Goal: Task Accomplishment & Management: Complete application form

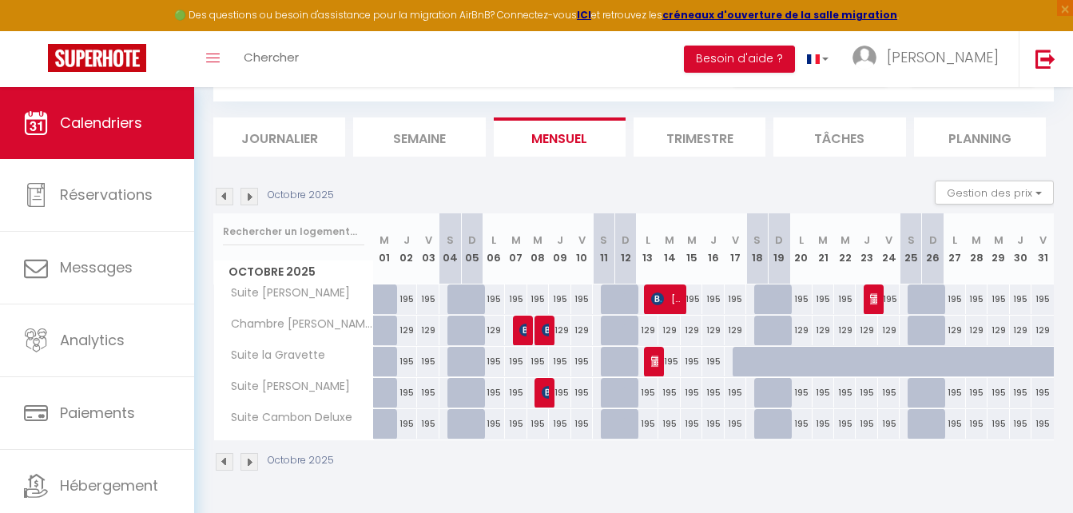
scroll to position [80, 0]
click at [221, 196] on img at bounding box center [225, 197] width 18 height 18
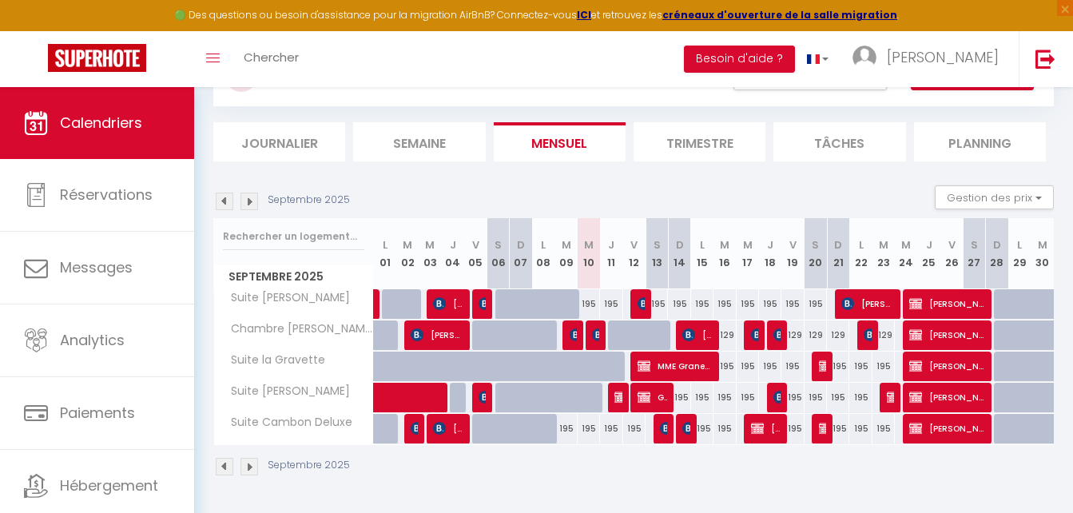
scroll to position [0, 0]
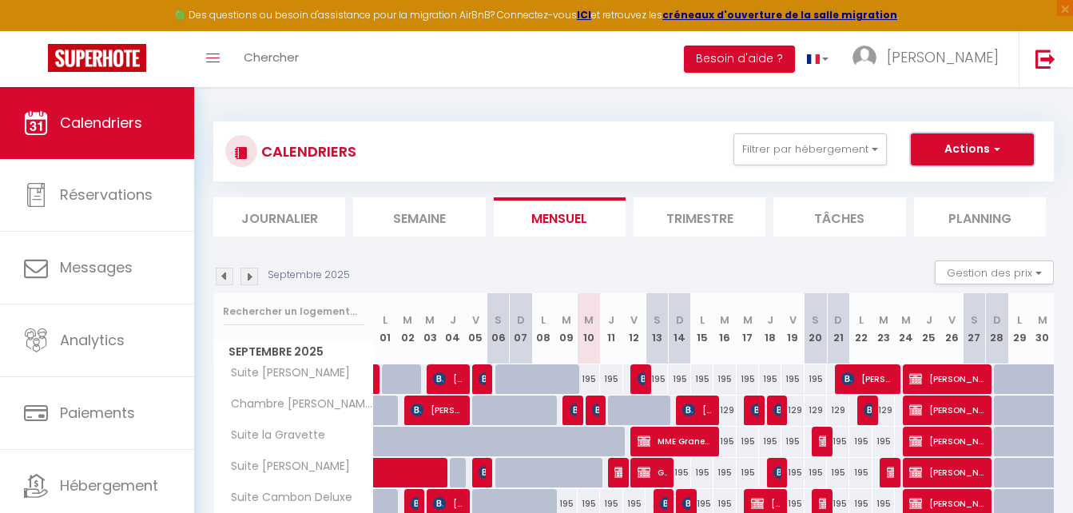
click at [992, 149] on span "button" at bounding box center [995, 149] width 10 height 16
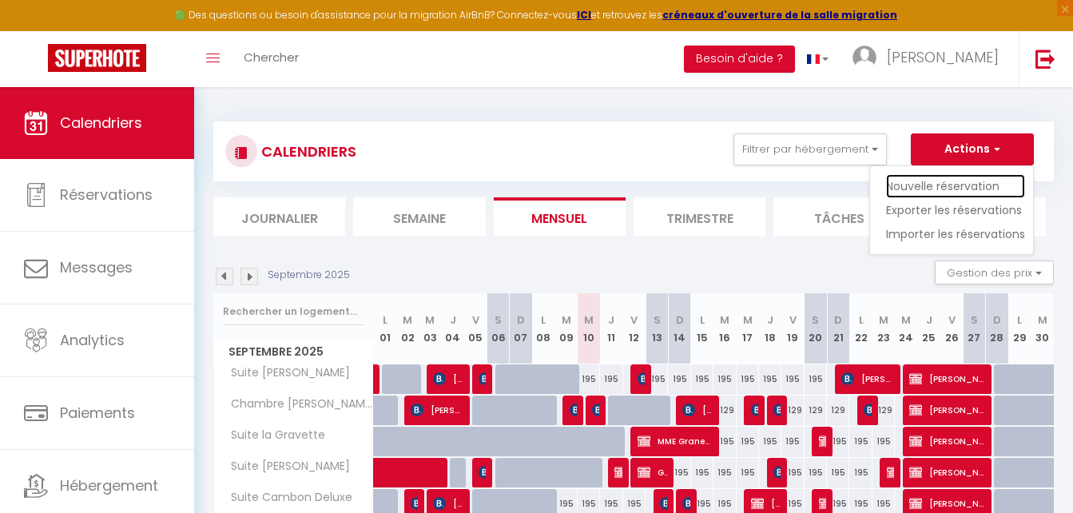
click at [961, 190] on link "Nouvelle réservation" at bounding box center [955, 186] width 139 height 24
select select
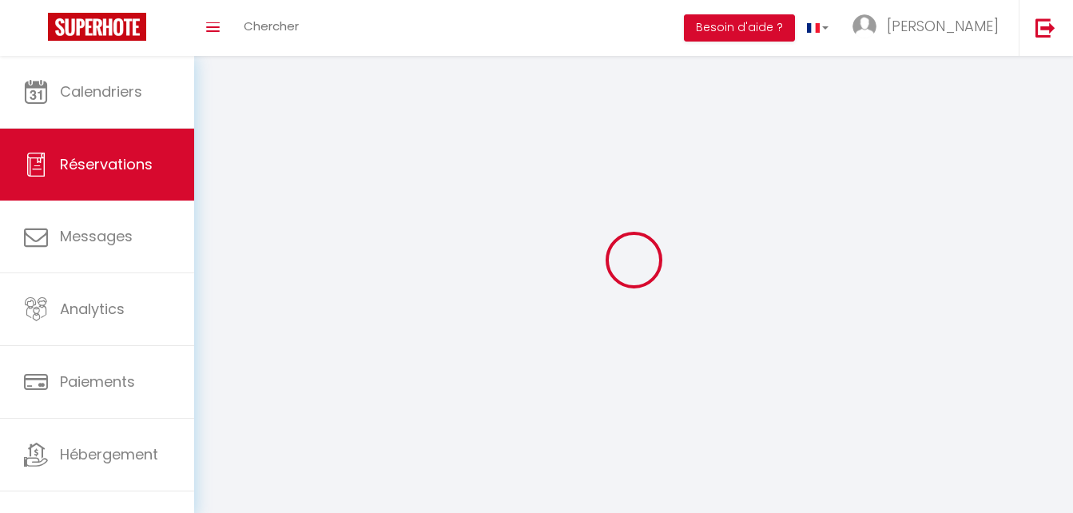
select select
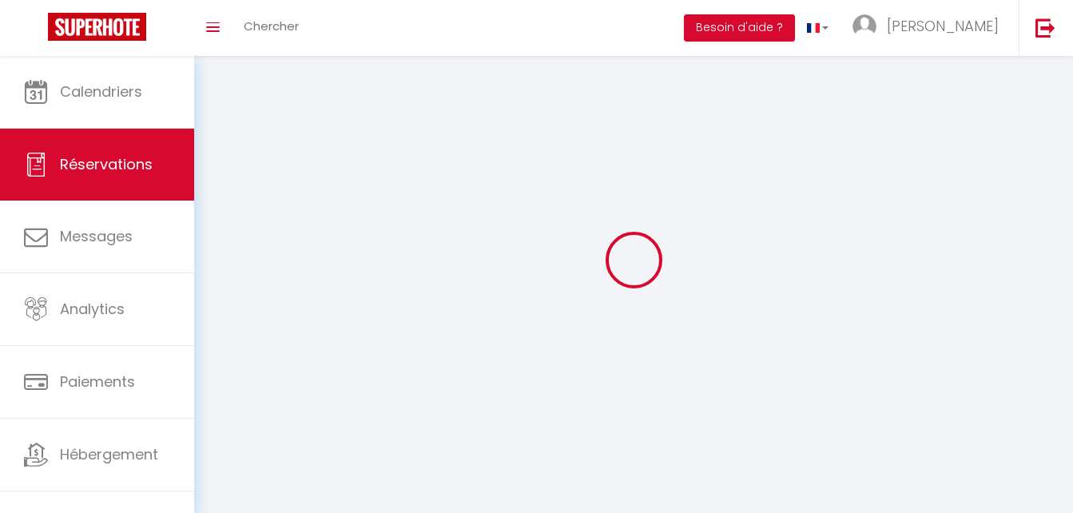
select select
checkbox input "false"
select select
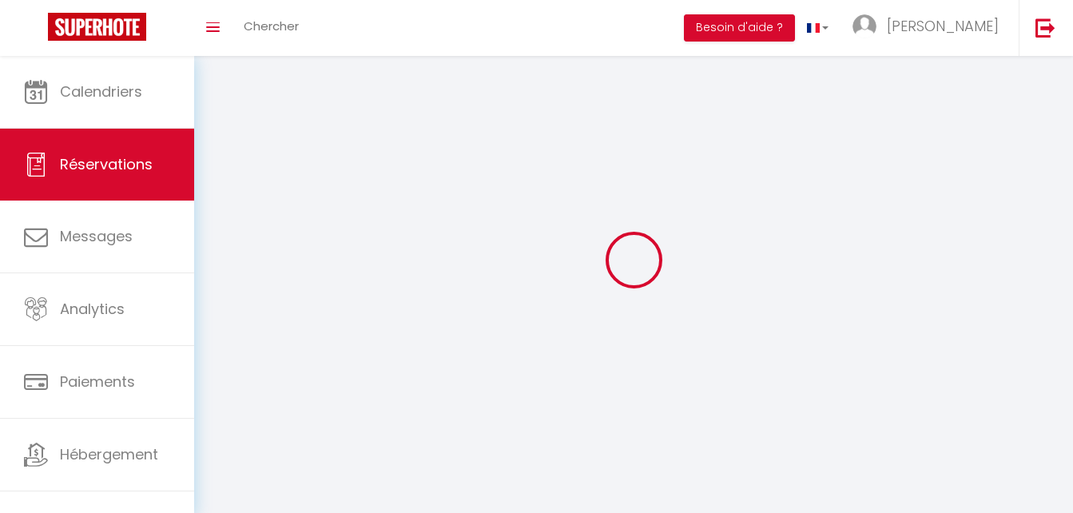
select select
checkbox input "false"
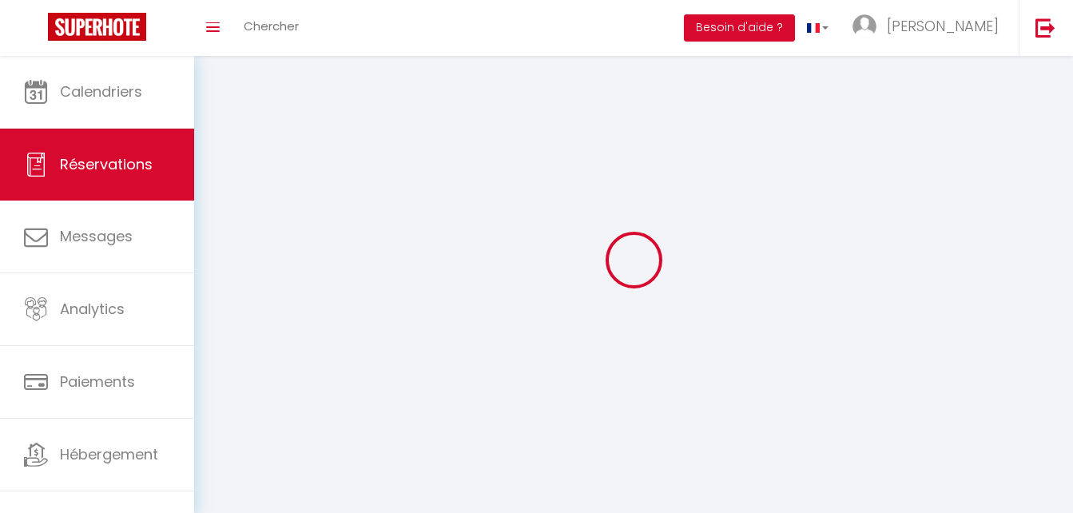
select select
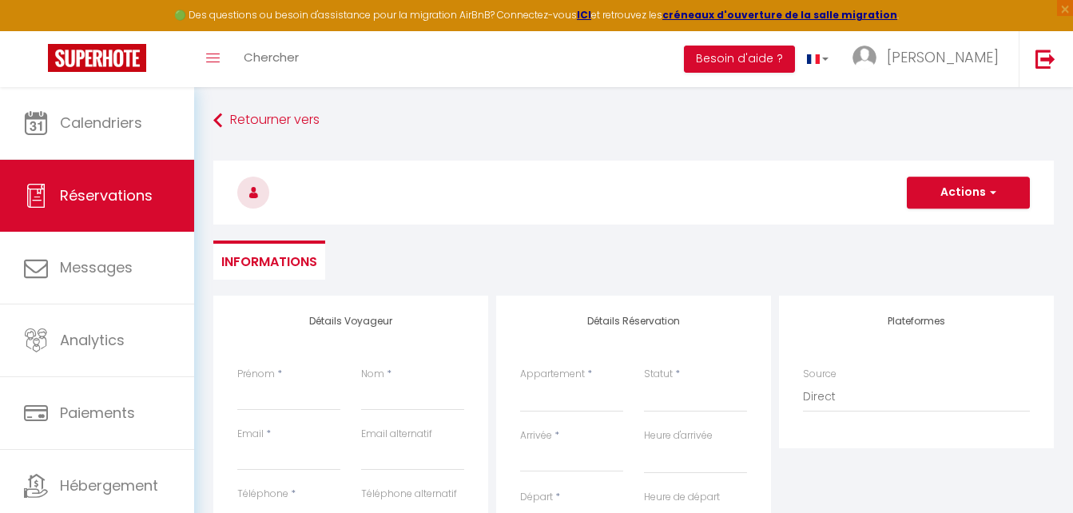
select select
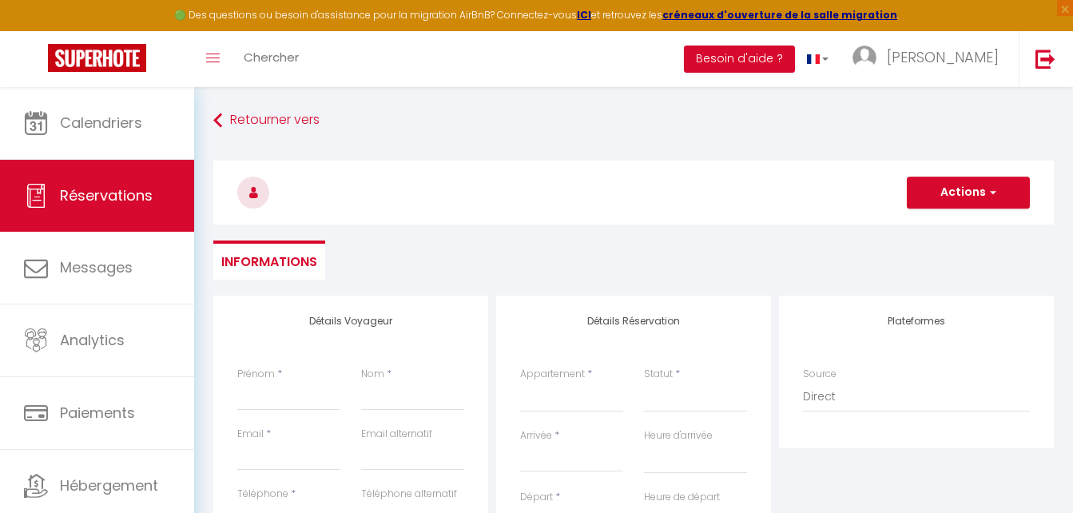
checkbox input "false"
select select
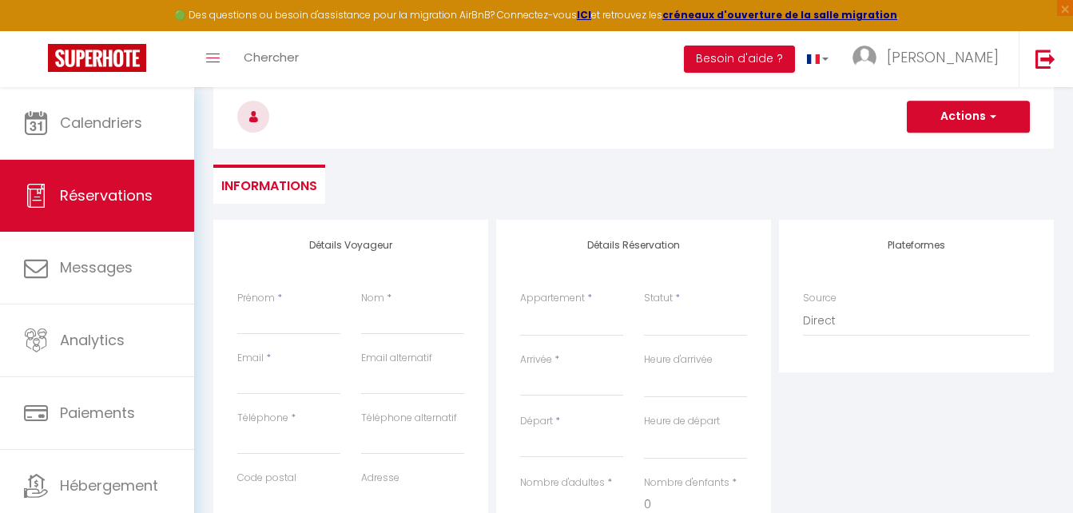
scroll to position [240, 0]
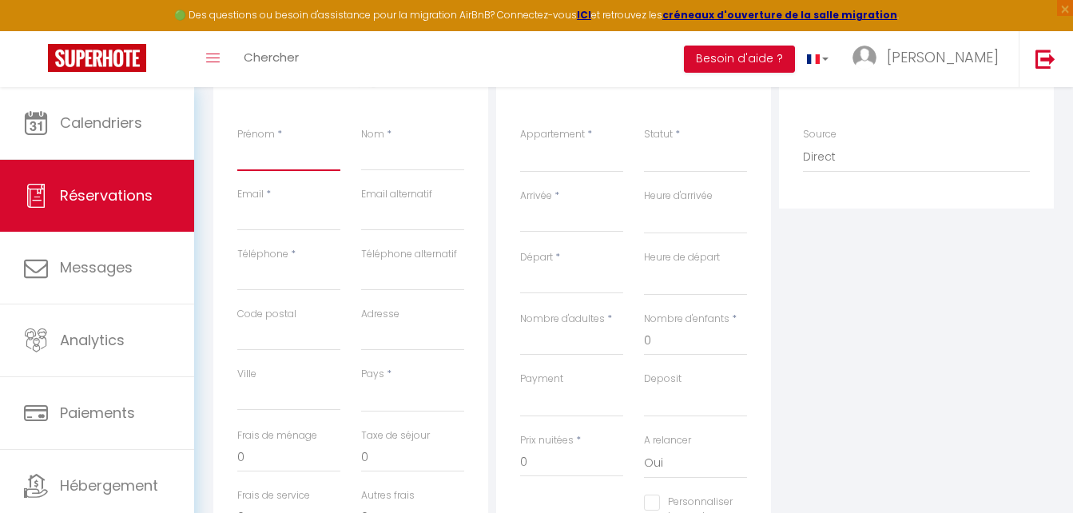
click at [286, 159] on input "Prénom" at bounding box center [288, 156] width 103 height 29
type input "G"
select select
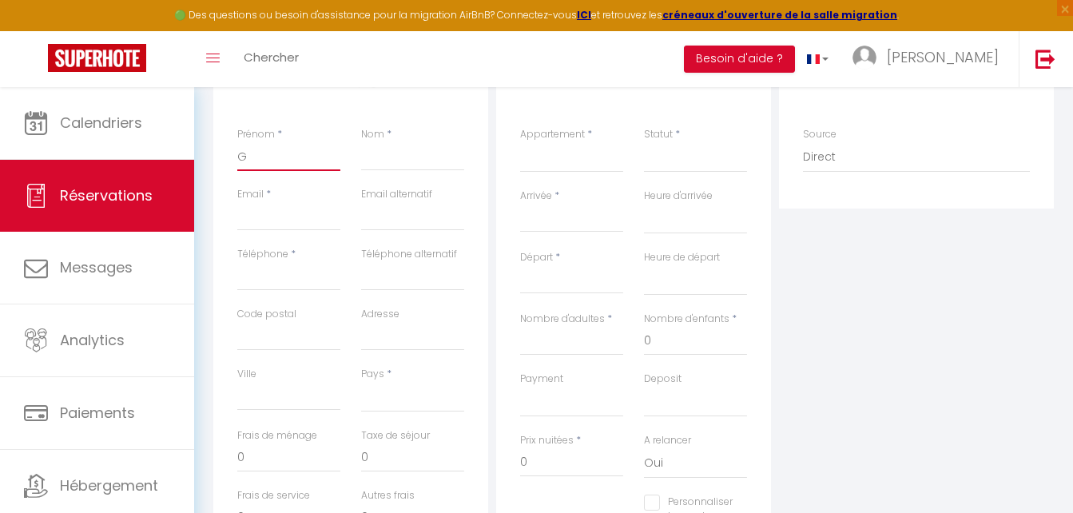
select select
checkbox input "false"
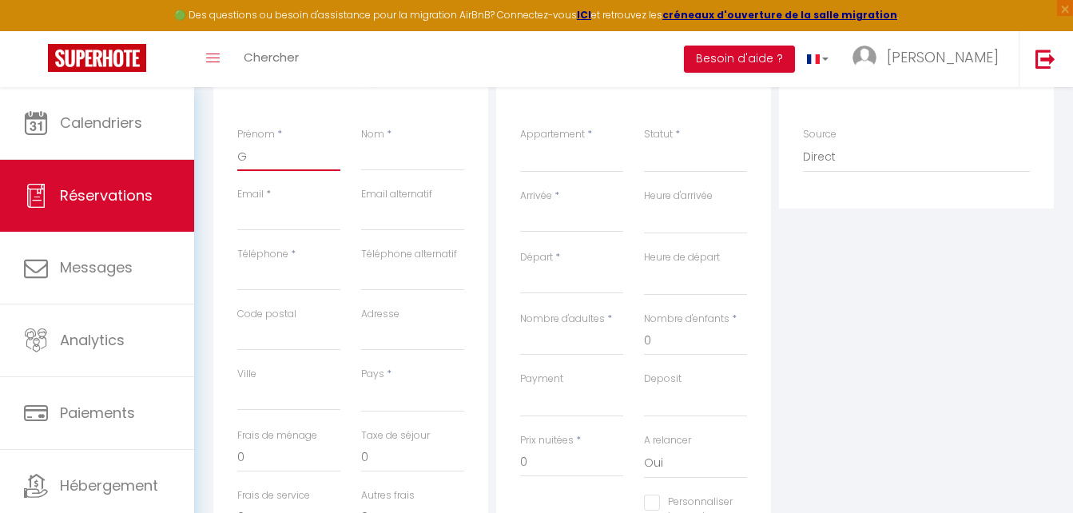
type input "Ge"
select select
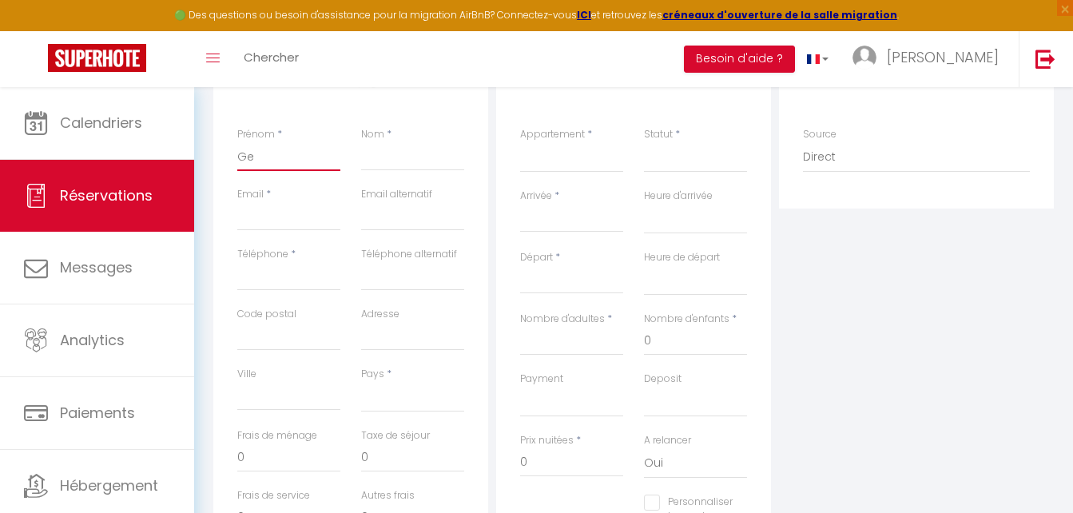
select select
checkbox input "false"
type input "Ger"
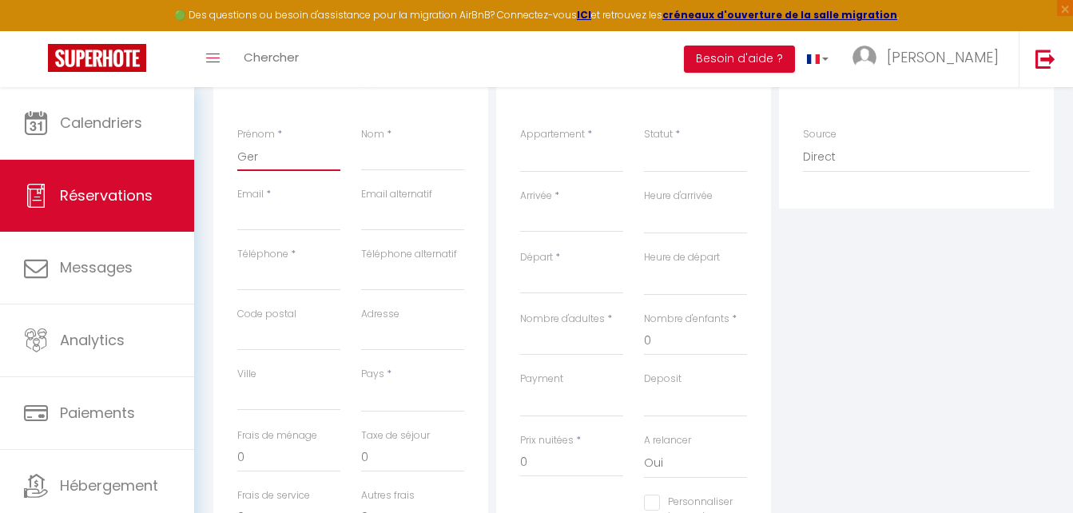
select select
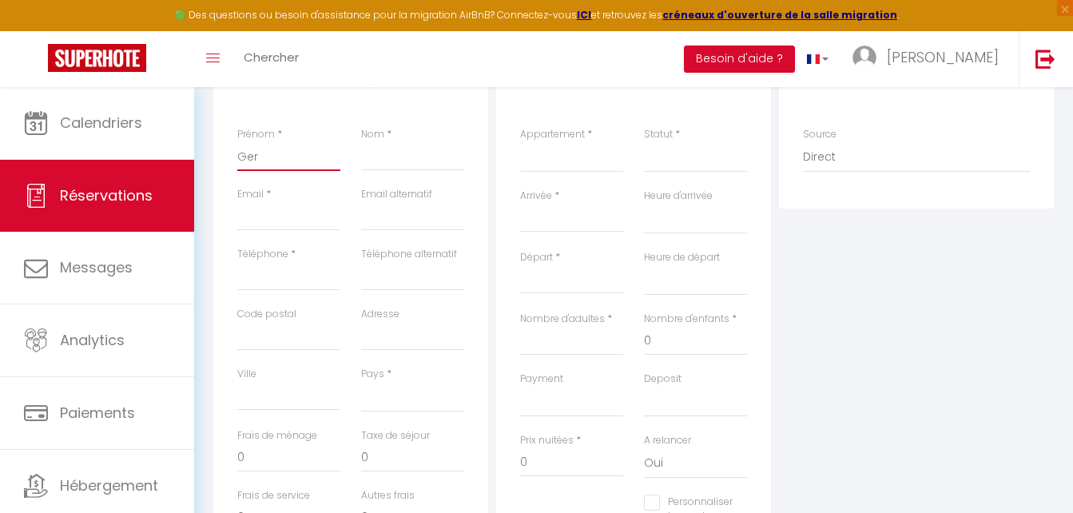
select select
checkbox input "false"
type input "[PERSON_NAME]"
select select
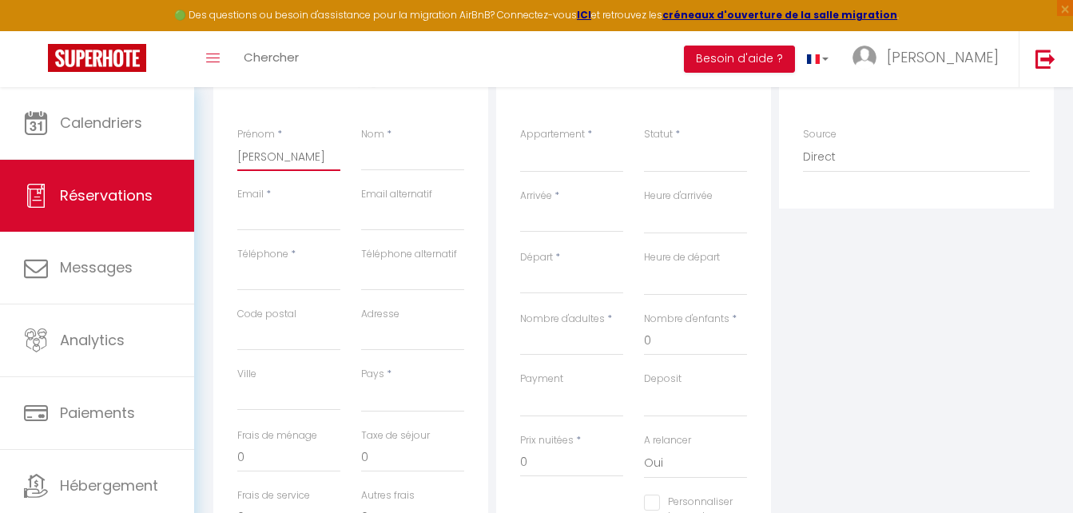
select select
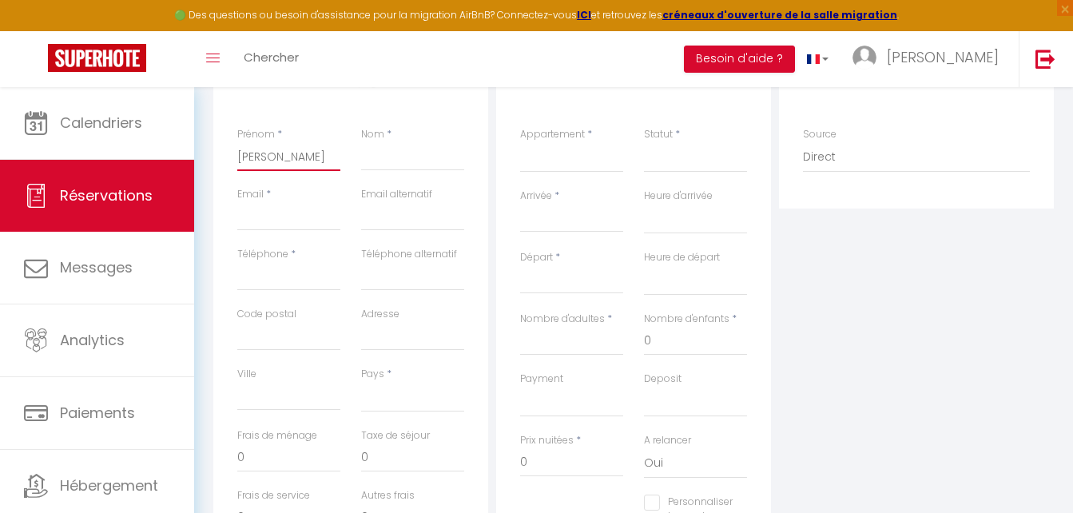
select select
checkbox input "false"
type input "Gerau"
select select
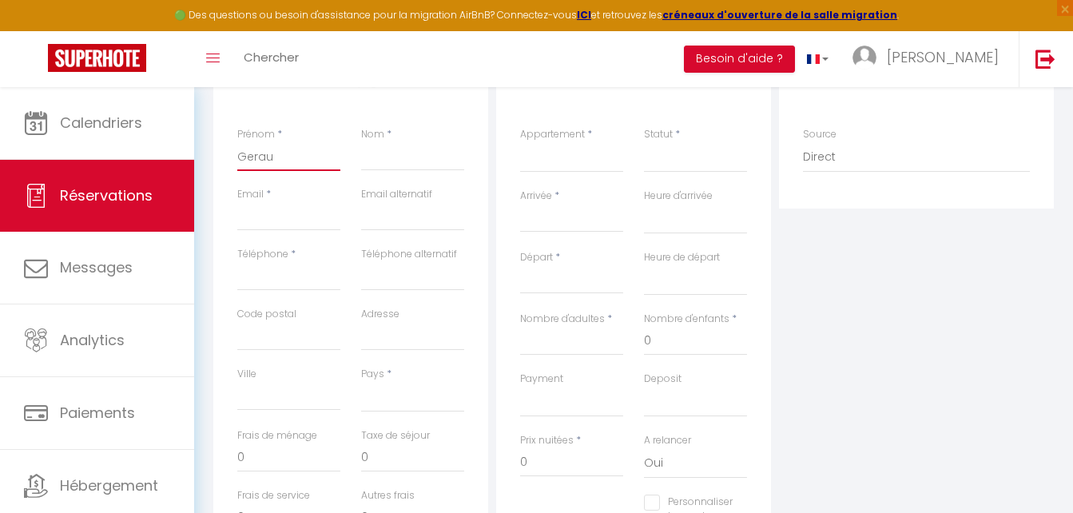
select select
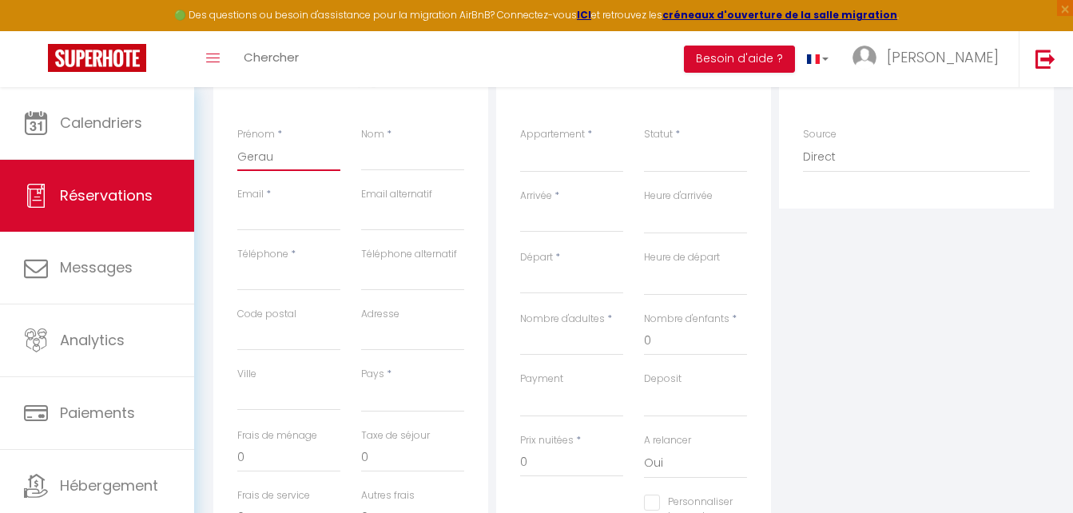
checkbox input "false"
type input "Geraul"
select select
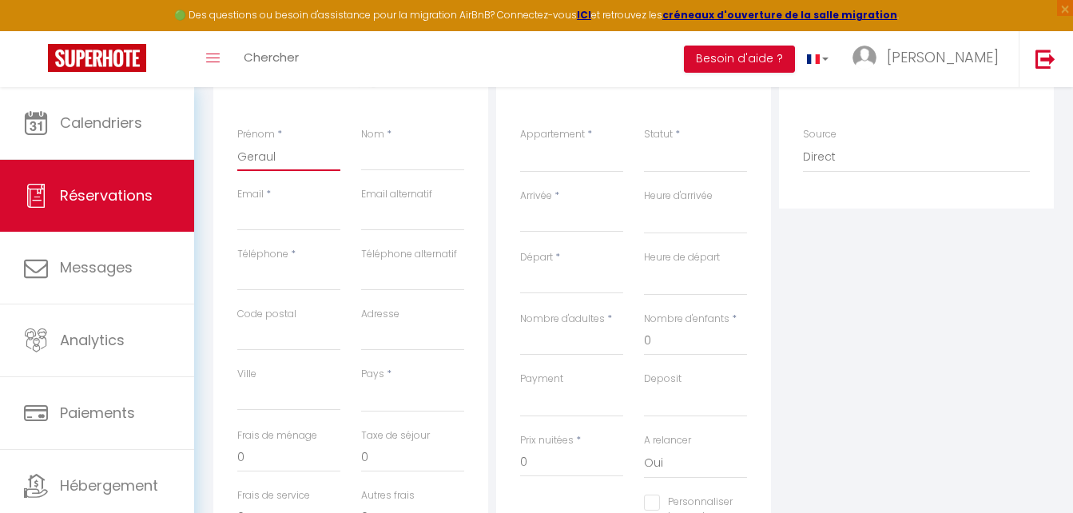
select select
checkbox input "false"
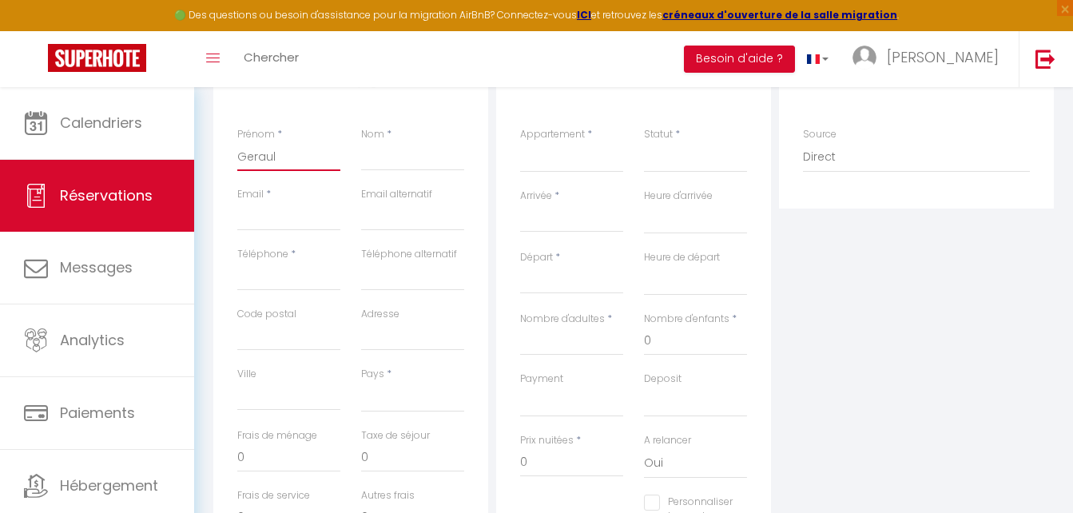
type input "Gerault"
select select
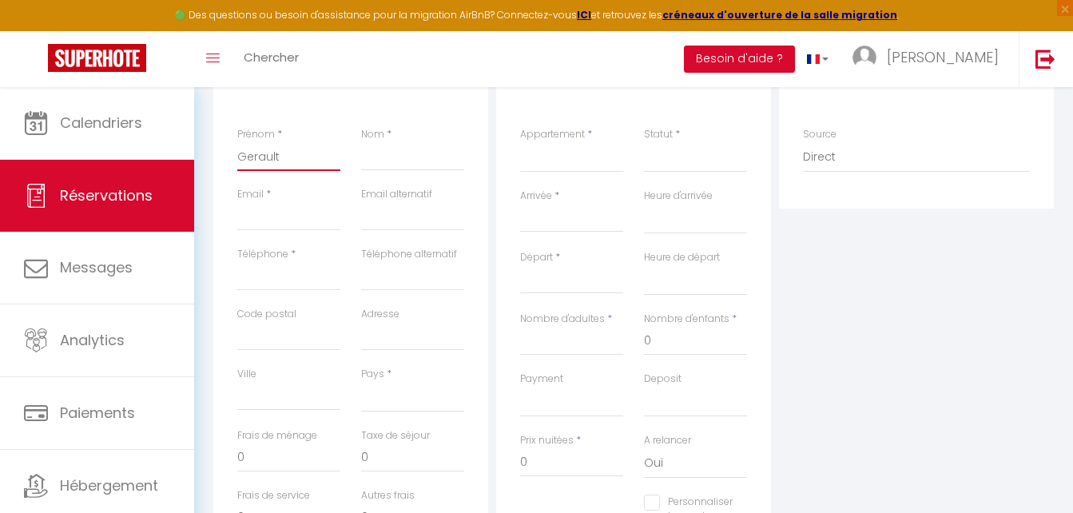
select select
checkbox input "false"
type input "Gerault"
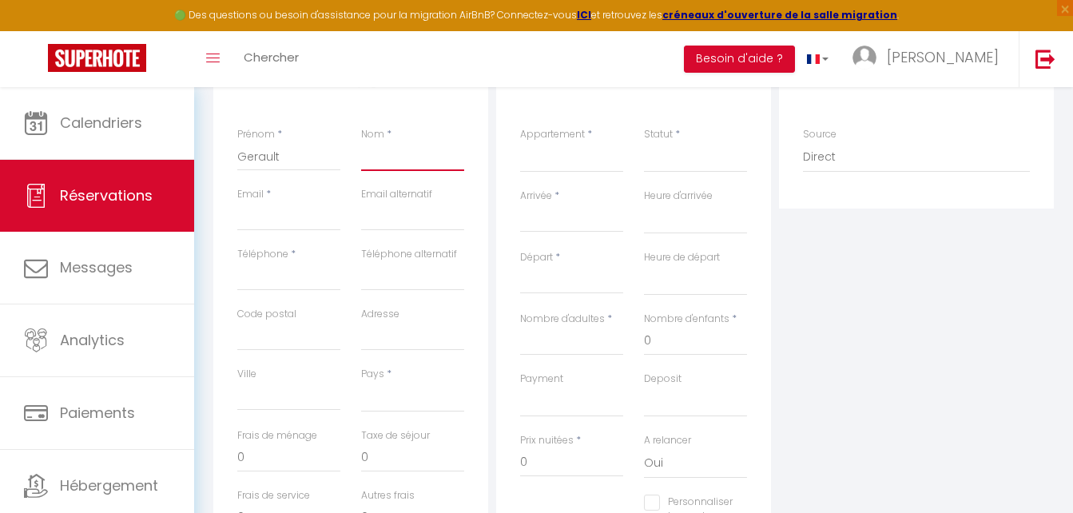
click at [390, 159] on input "Nom" at bounding box center [412, 156] width 103 height 29
type input "M"
select select
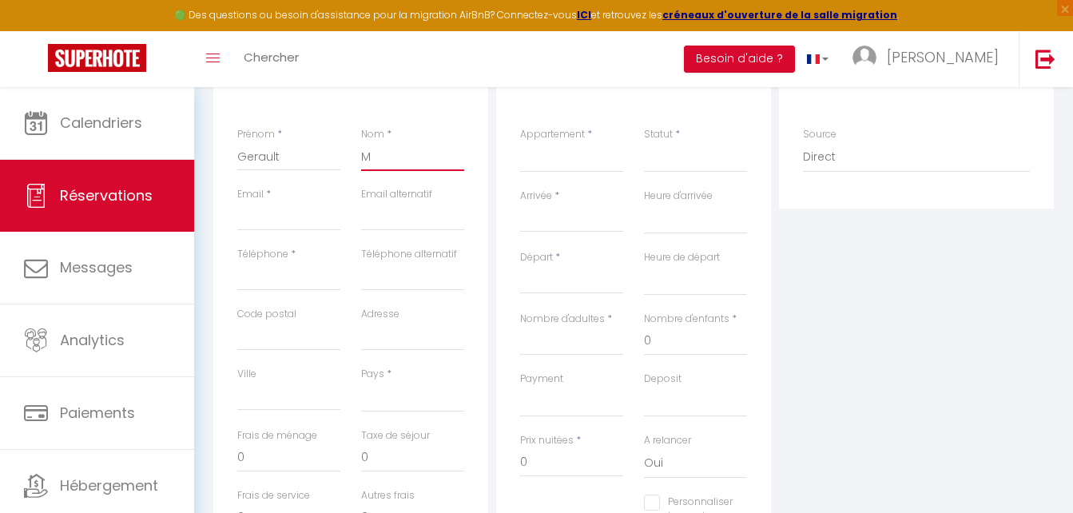
select select
checkbox input "false"
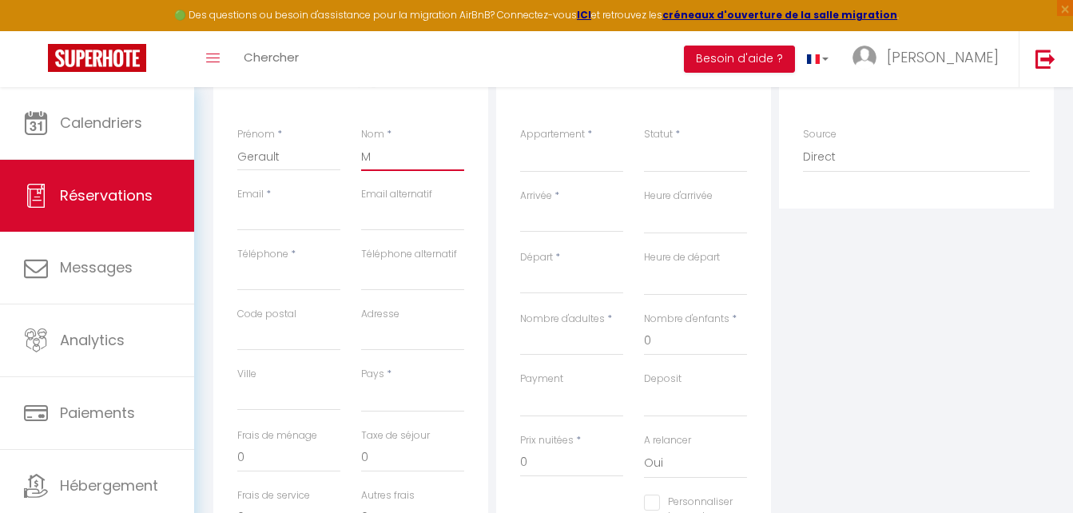
type input "Ma"
select select
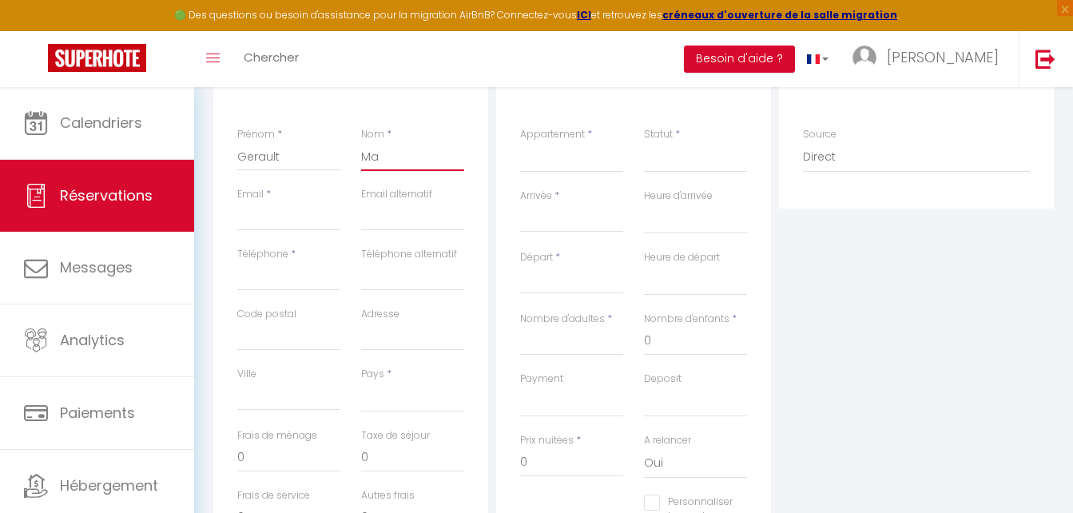
select select
checkbox input "false"
type input "Mar"
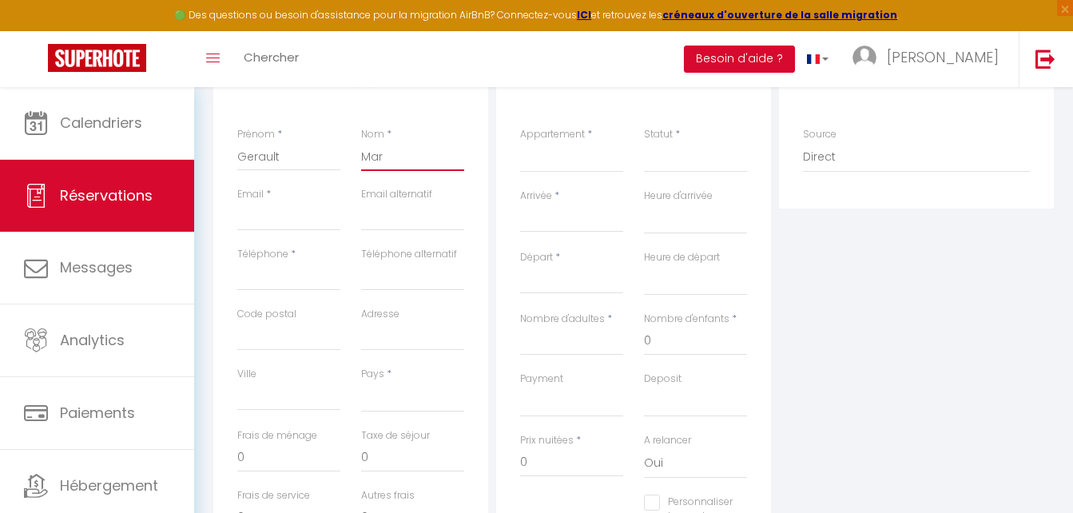
select select
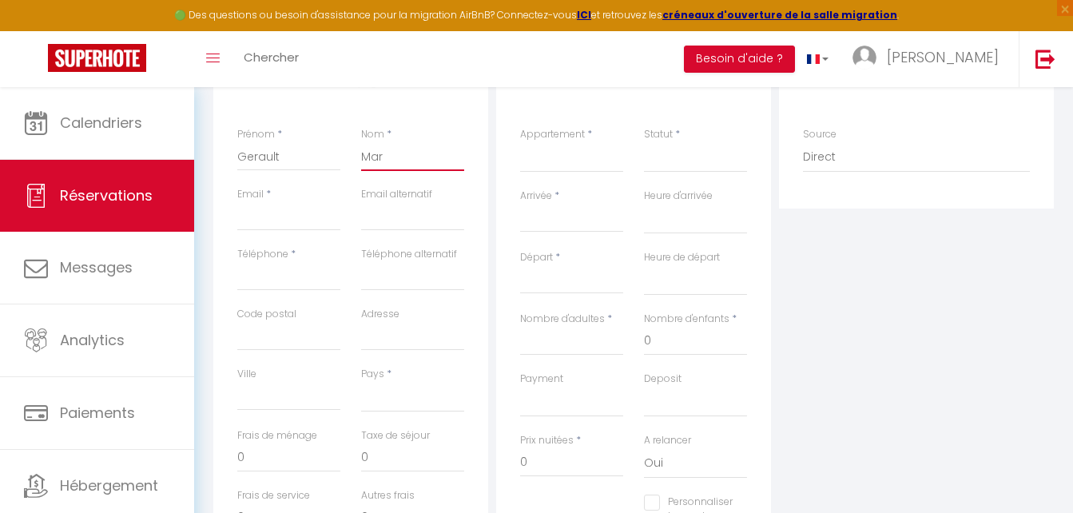
select select
checkbox input "false"
type input "Mari"
select select
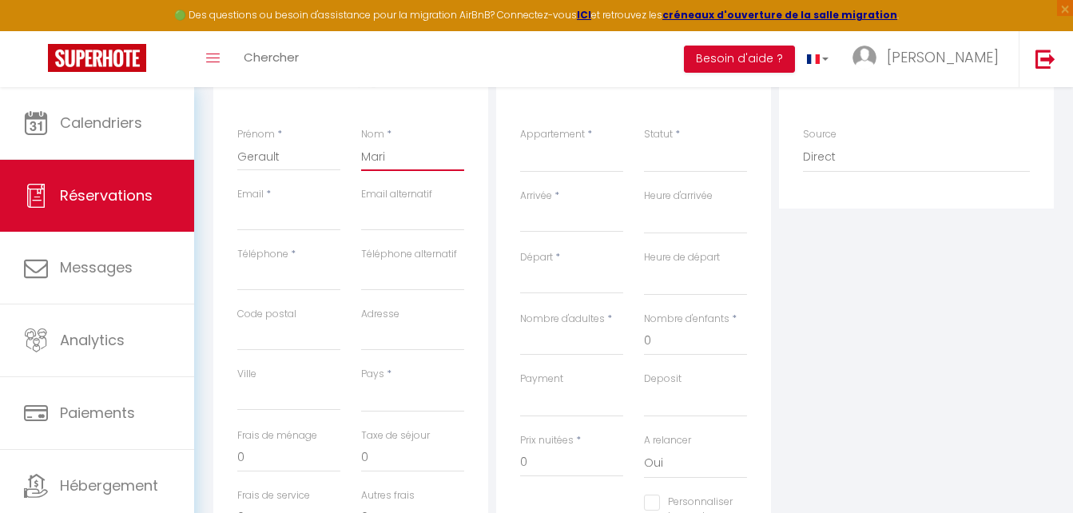
select select
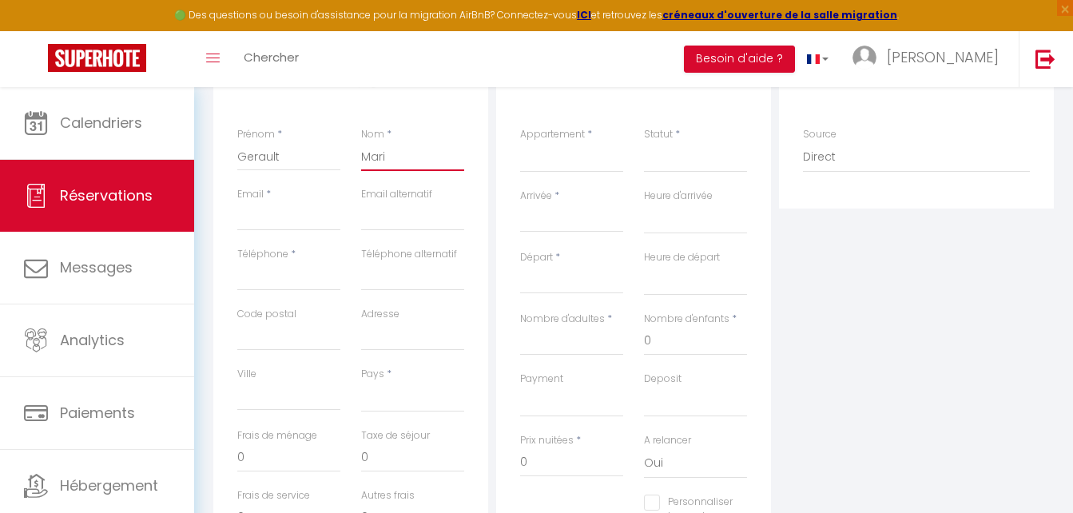
select select
checkbox input "false"
type input "[PERSON_NAME]"
select select
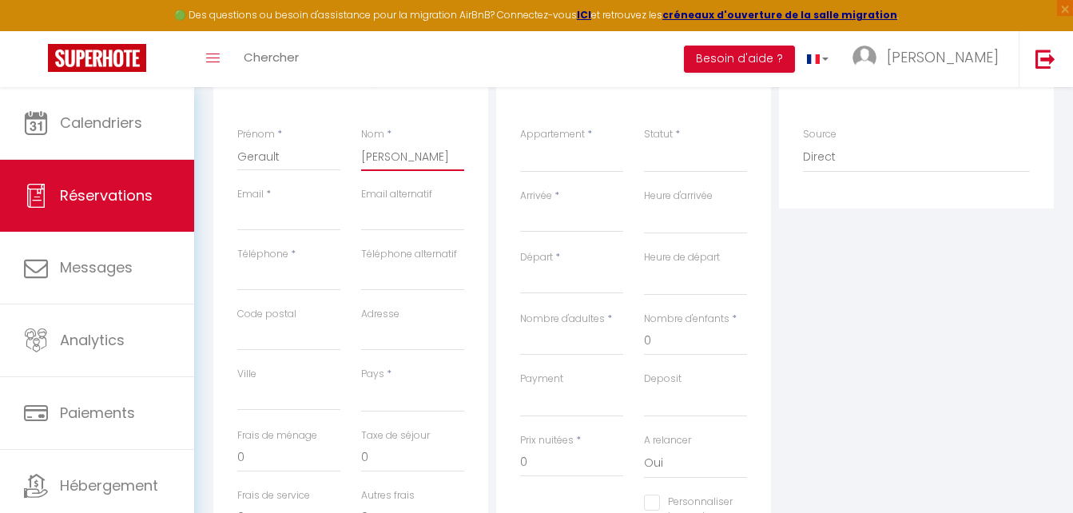
select select
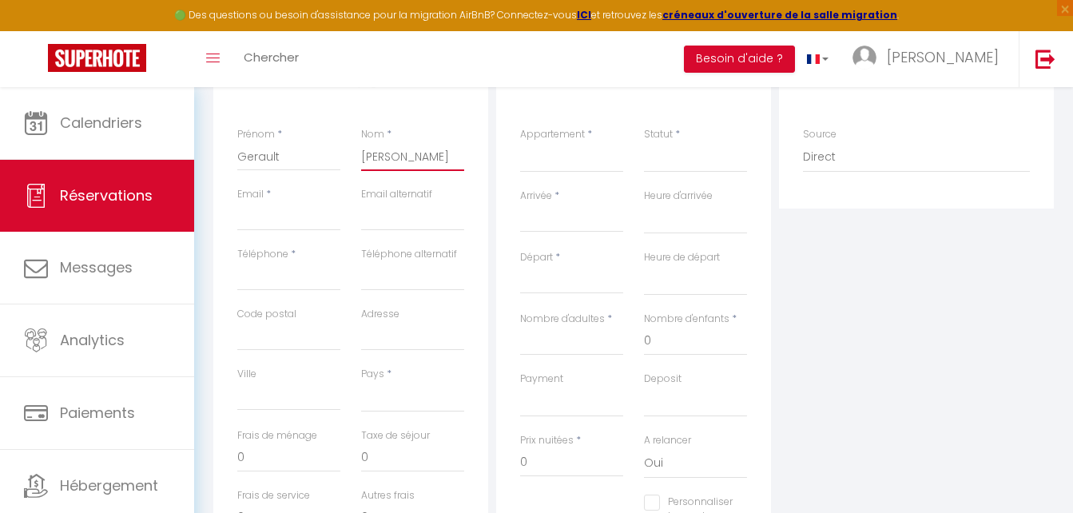
checkbox input "false"
type input "[PERSON_NAME]"
select select
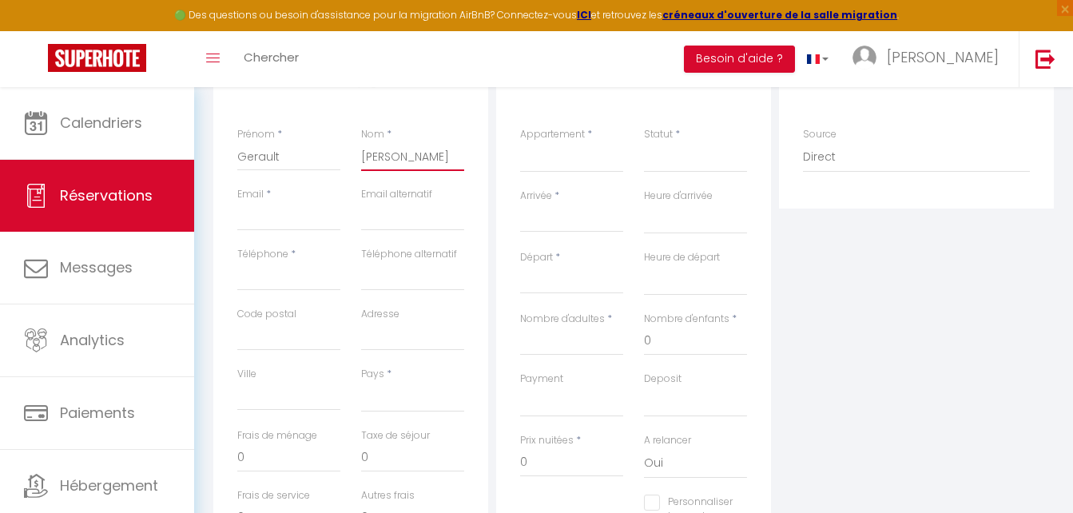
select select
checkbox input "false"
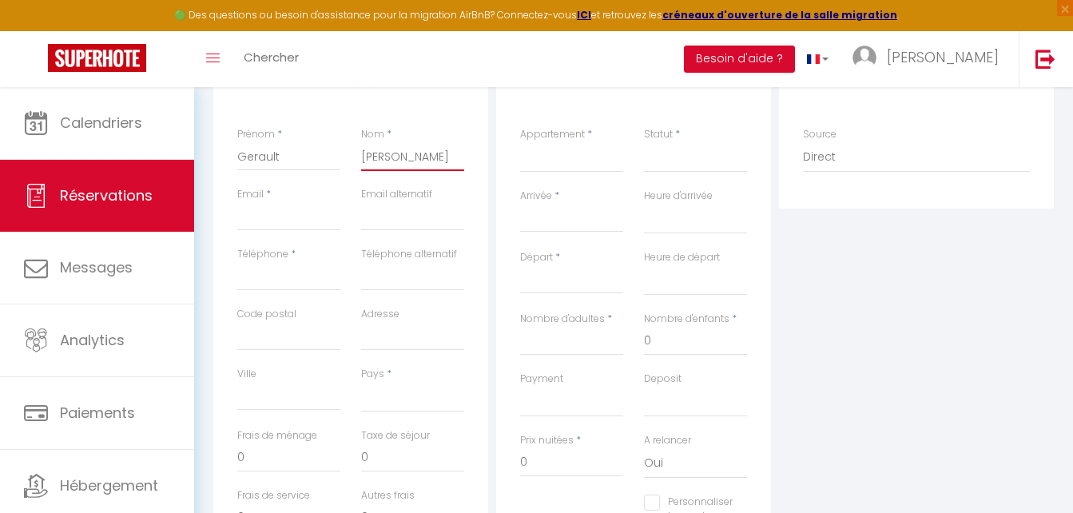
type input "[PERSON_NAME]"
select select
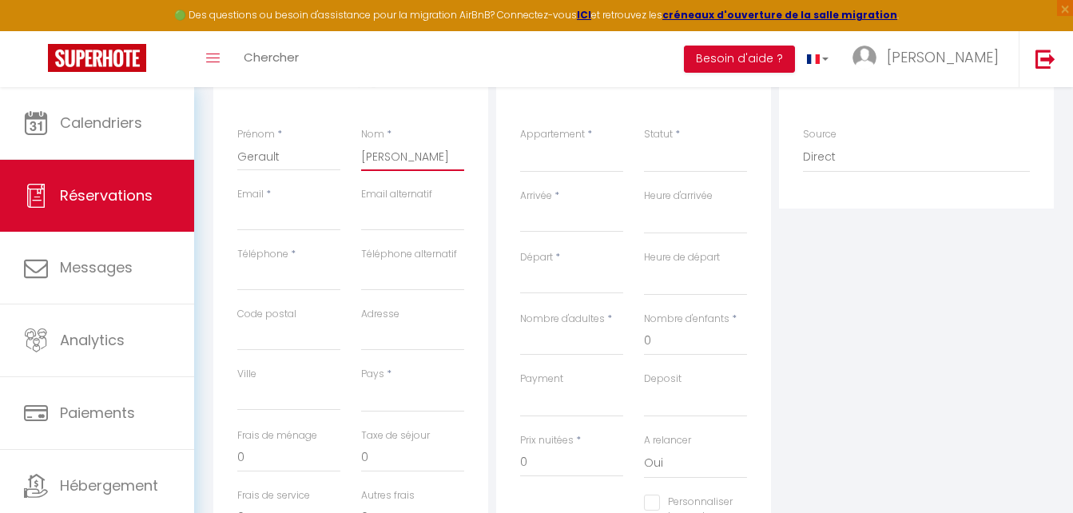
select select
checkbox input "false"
type input "[PERSON_NAME]"
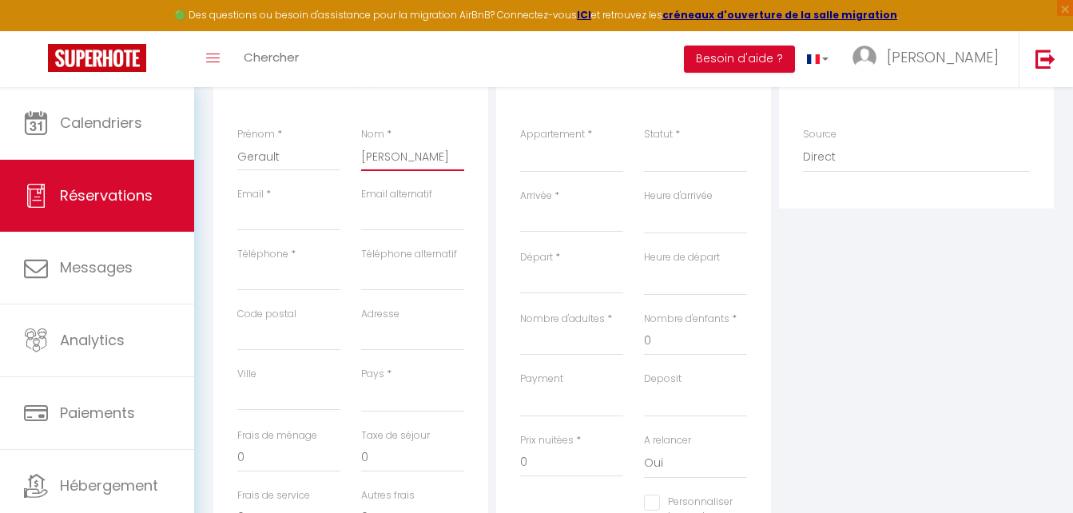
select select
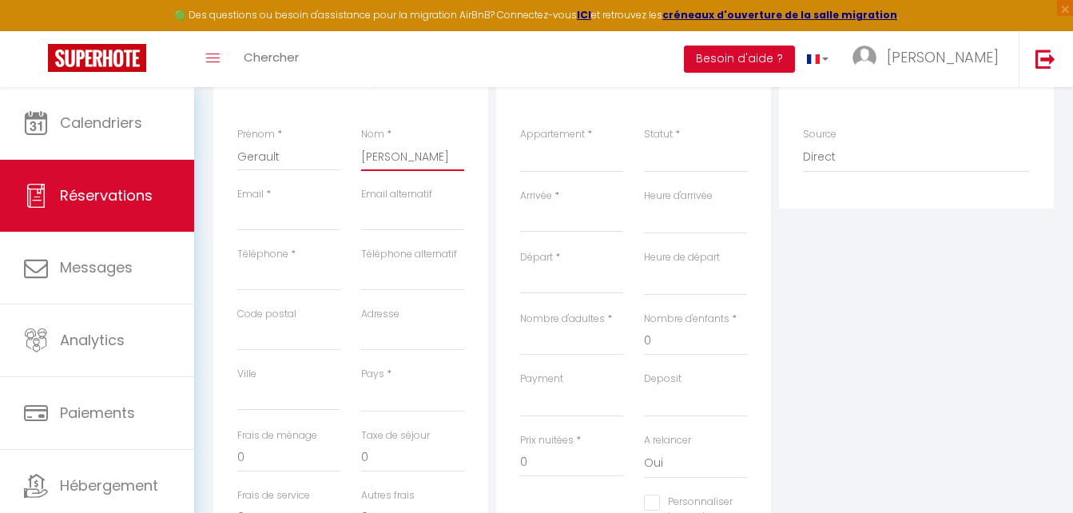
select select
checkbox input "false"
type input "[PERSON_NAME]"
select select
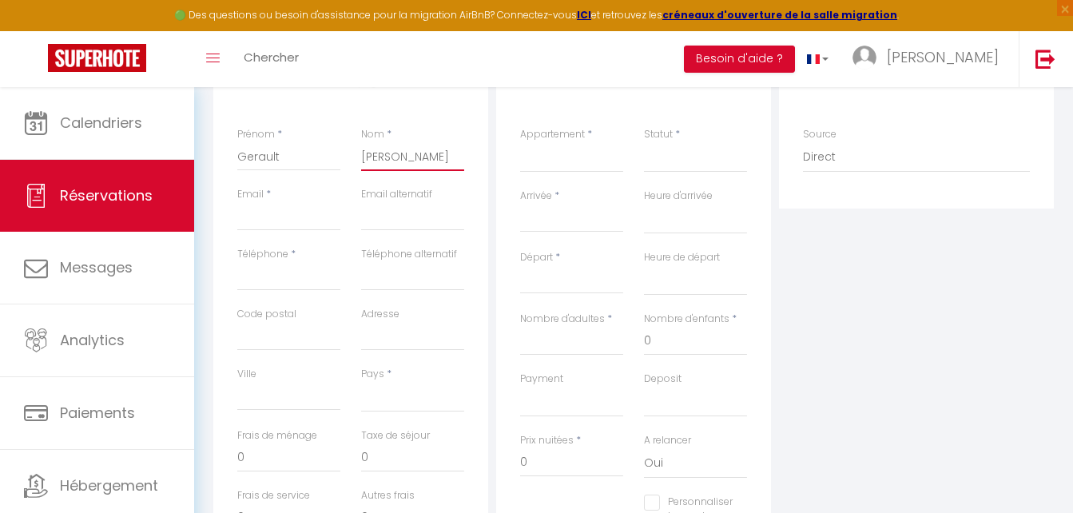
select select
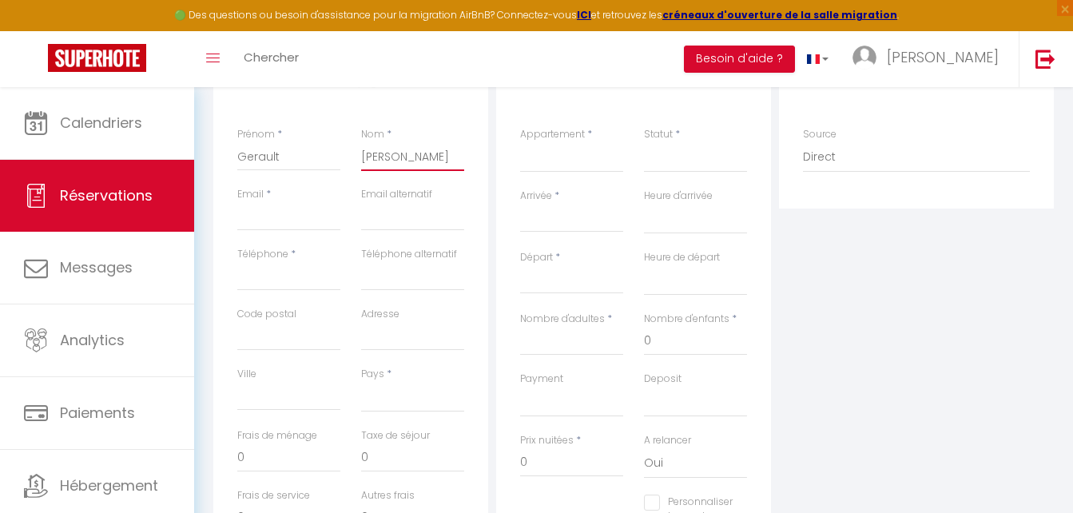
select select
checkbox input "false"
type input "[PERSON_NAME][DATE]"
select select
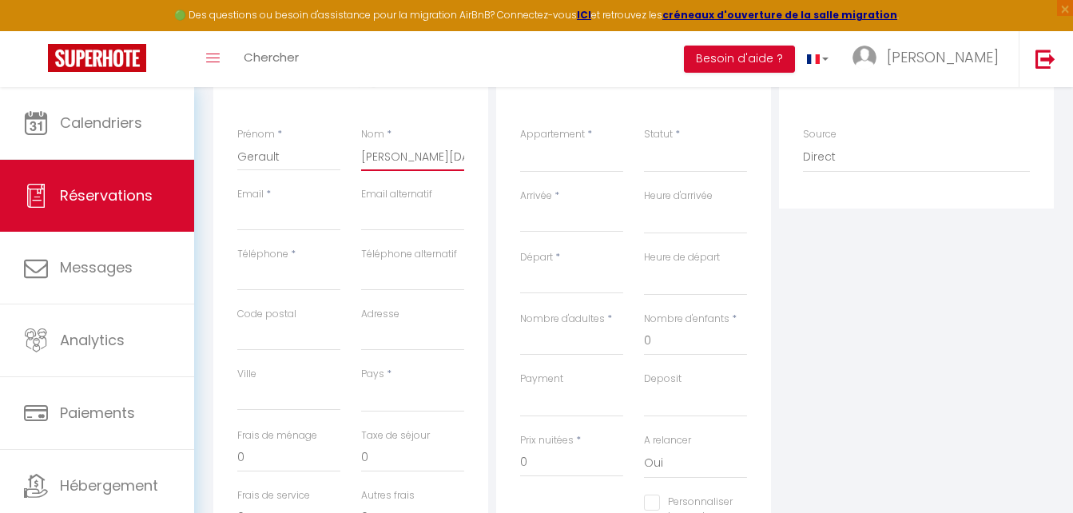
select select
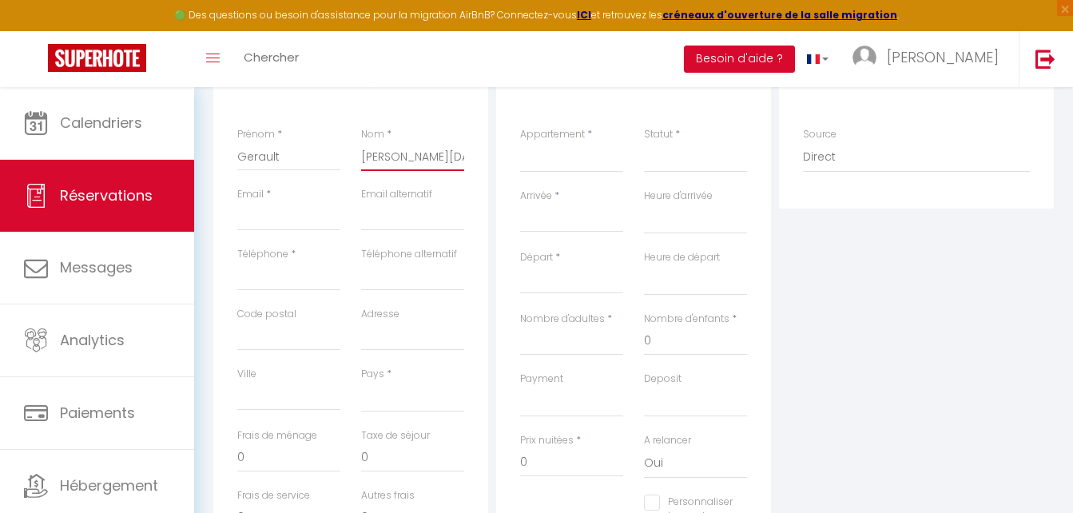
checkbox input "false"
type input "[PERSON_NAME]"
select select
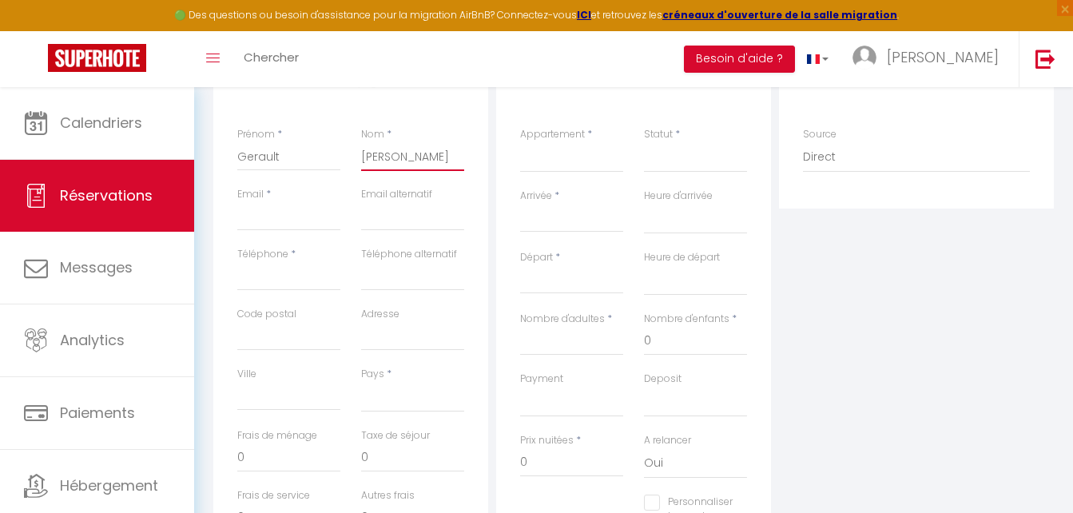
select select
checkbox input "false"
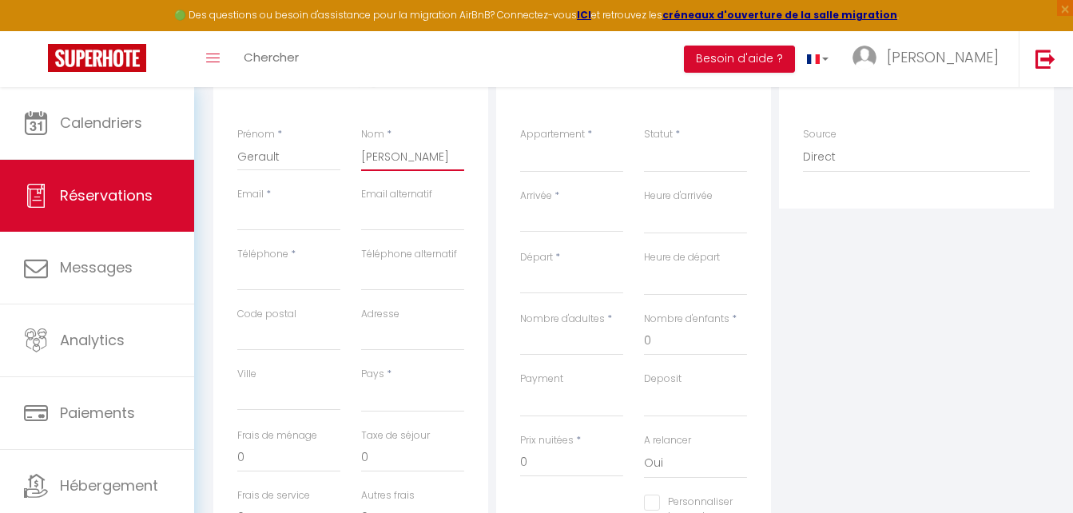
type input "[PERSON_NAME]"
select select
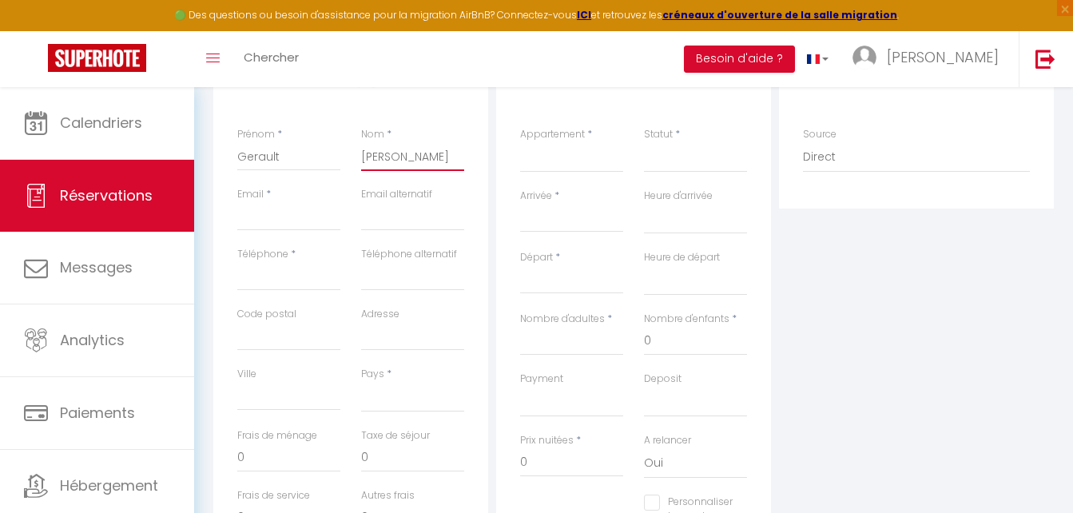
select select
checkbox input "false"
click at [477, 177] on div "Détails Voyageur Prénom * Gerault Nom * [PERSON_NAME] Email * Email alternatif …" at bounding box center [350, 341] width 275 height 571
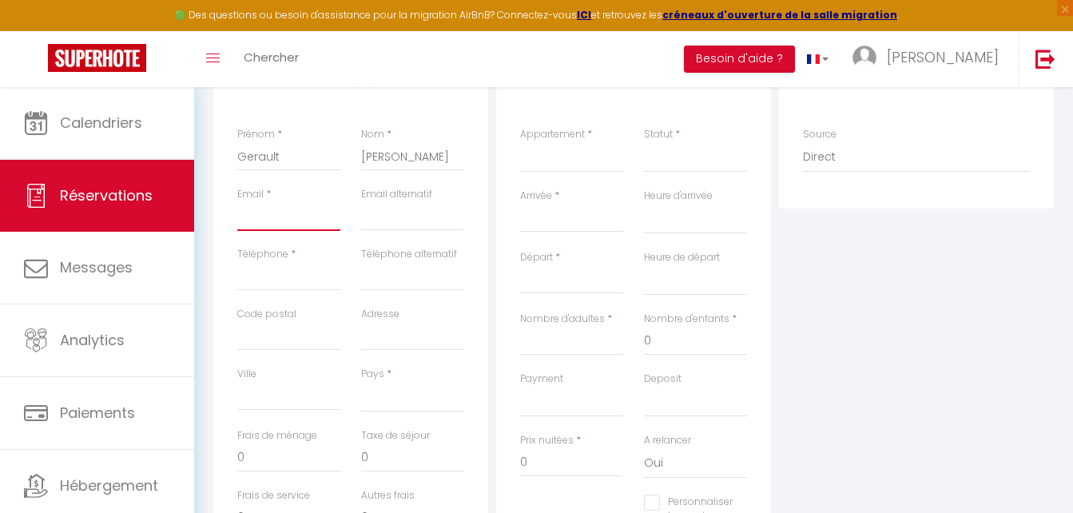
click at [288, 212] on input "Email client" at bounding box center [288, 216] width 103 height 29
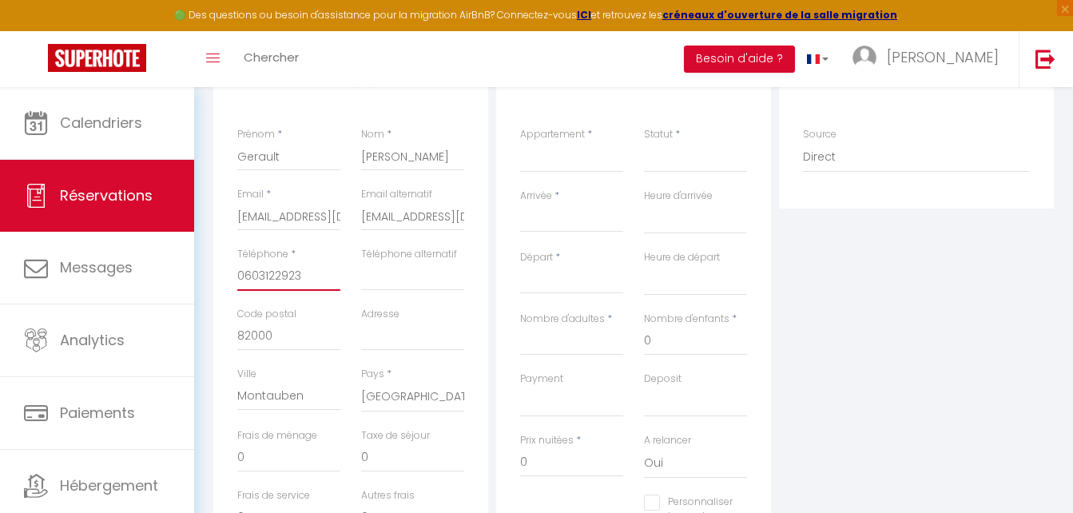
drag, startPoint x: 308, startPoint y: 274, endPoint x: 212, endPoint y: 269, distance: 96.0
click at [212, 269] on div "Détails Voyageur Prénom * Gerault Nom * [PERSON_NAME] Email * [EMAIL_ADDRESS][D…" at bounding box center [350, 341] width 283 height 571
click at [312, 278] on input "0603122923" at bounding box center [288, 276] width 103 height 29
click at [542, 159] on select "Suite Gabrielle Deluxe Suite [PERSON_NAME] Deluxe Suite Cambon Deluxe Chambre […" at bounding box center [571, 157] width 103 height 30
click at [520, 142] on select "Suite Gabrielle Deluxe Suite [PERSON_NAME] Deluxe Suite Cambon Deluxe Chambre […" at bounding box center [571, 157] width 103 height 30
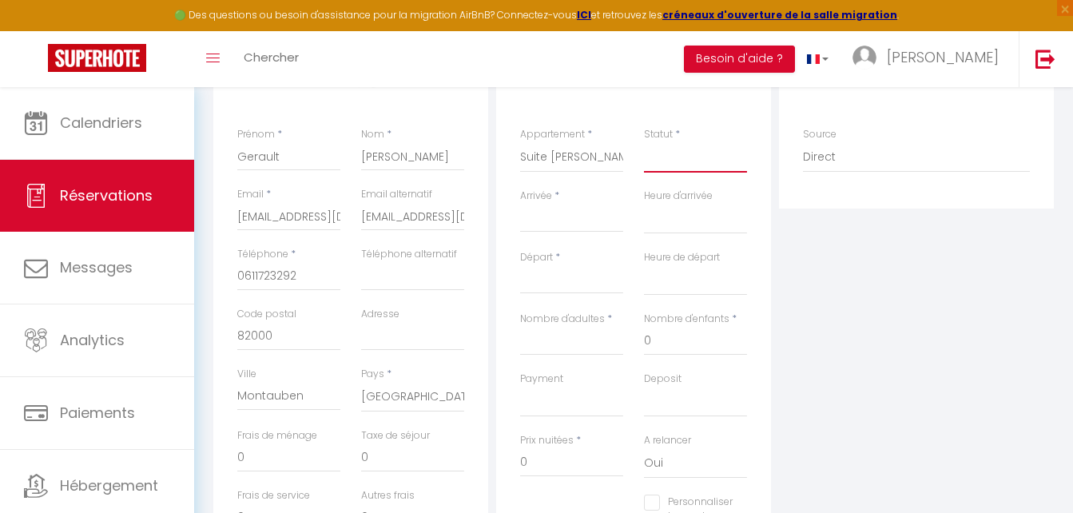
click at [664, 150] on select "Confirmé Non Confirmé [PERSON_NAME] par le voyageur No Show Request" at bounding box center [695, 157] width 103 height 30
click at [667, 154] on select "Confirmé Non Confirmé [PERSON_NAME] par le voyageur No Show Request" at bounding box center [695, 157] width 103 height 30
click at [667, 159] on select "Confirmé Non Confirmé [PERSON_NAME] par le voyageur No Show Request" at bounding box center [695, 157] width 103 height 30
click at [644, 142] on select "Confirmé Non Confirmé [PERSON_NAME] par le voyageur No Show Request" at bounding box center [695, 157] width 103 height 30
click at [572, 225] on input "Arrivée" at bounding box center [571, 219] width 103 height 21
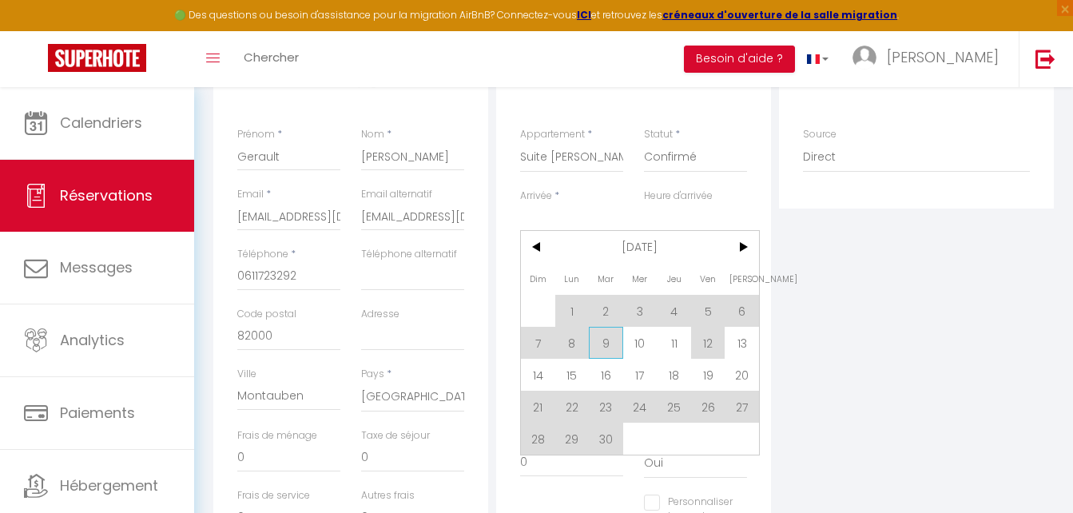
click at [619, 347] on span "9" at bounding box center [606, 343] width 34 height 32
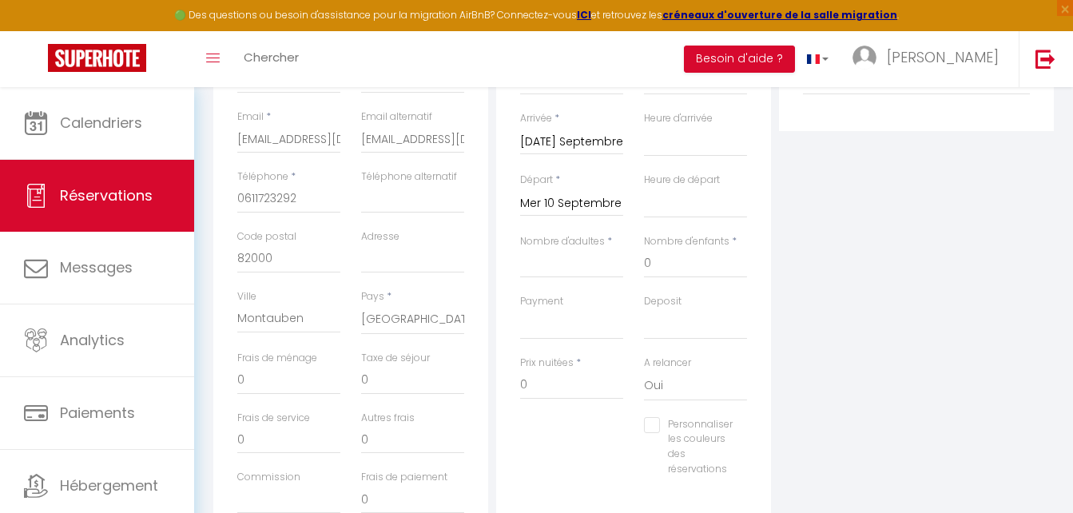
scroll to position [320, 0]
click at [571, 261] on input "Nombre d'adultes" at bounding box center [571, 261] width 103 height 29
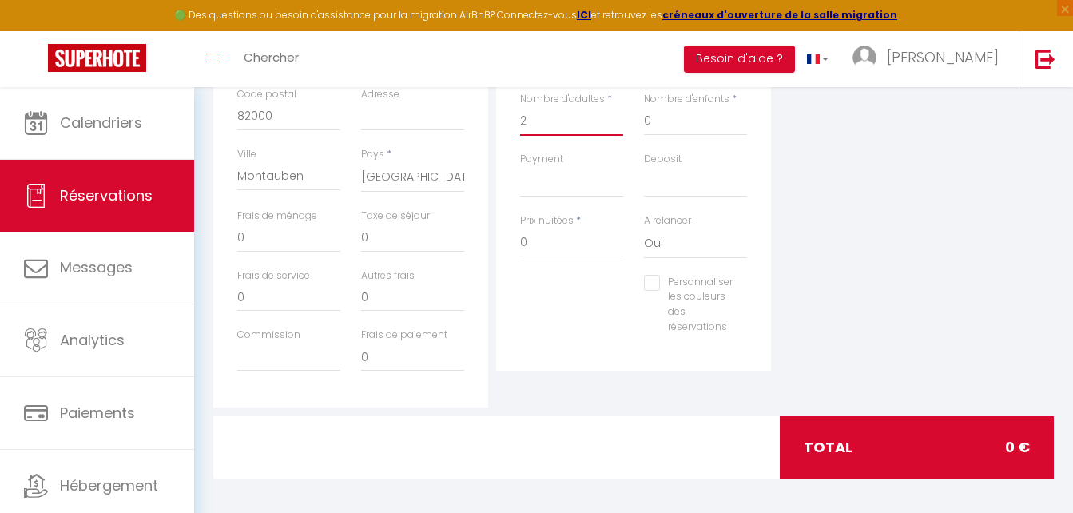
scroll to position [466, 0]
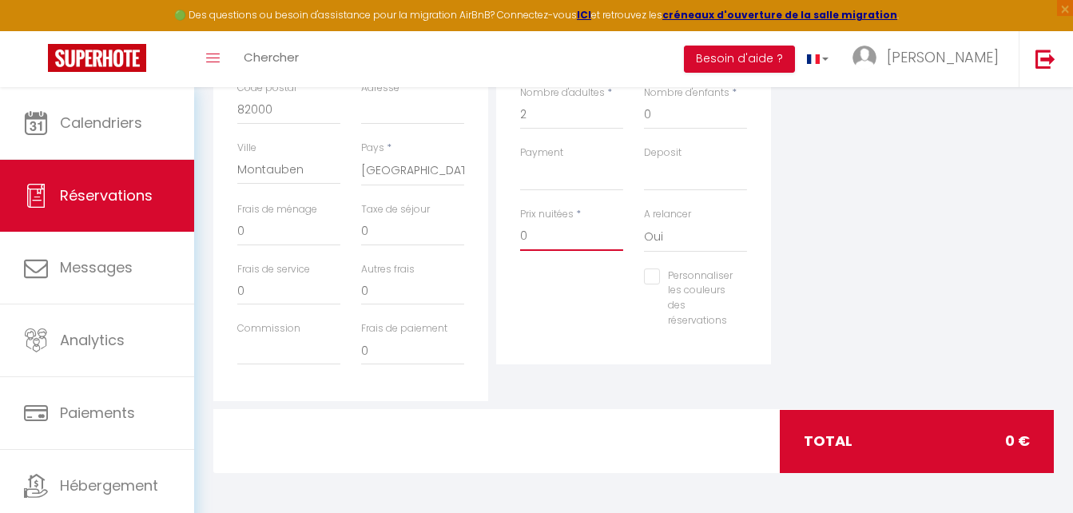
click at [555, 225] on input "0" at bounding box center [571, 236] width 103 height 29
click at [435, 230] on input "0" at bounding box center [412, 231] width 103 height 29
drag, startPoint x: 665, startPoint y: 235, endPoint x: 665, endPoint y: 243, distance: 8.0
click at [665, 235] on select "Oui Non" at bounding box center [695, 237] width 103 height 30
click at [644, 222] on select "Oui Non" at bounding box center [695, 237] width 103 height 30
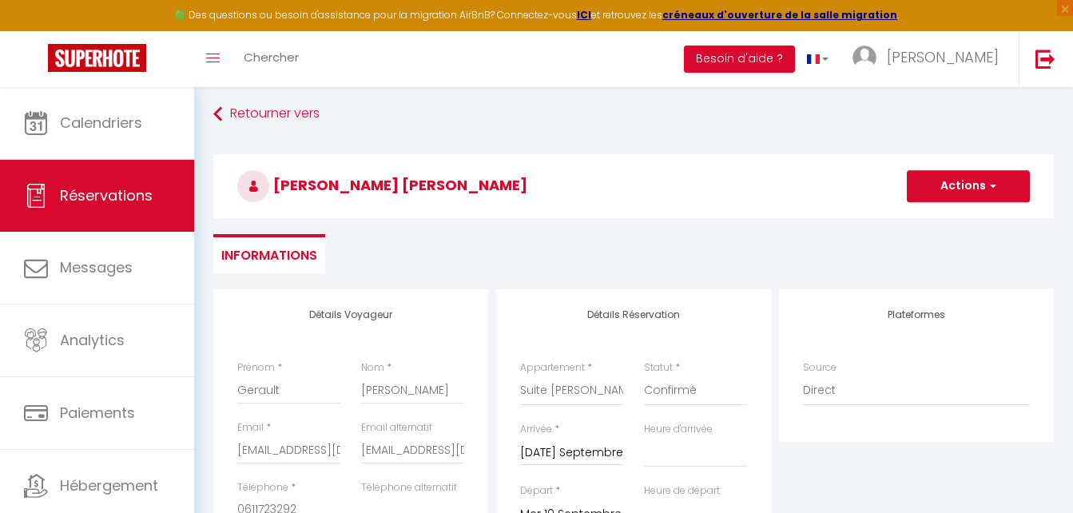
scroll to position [0, 0]
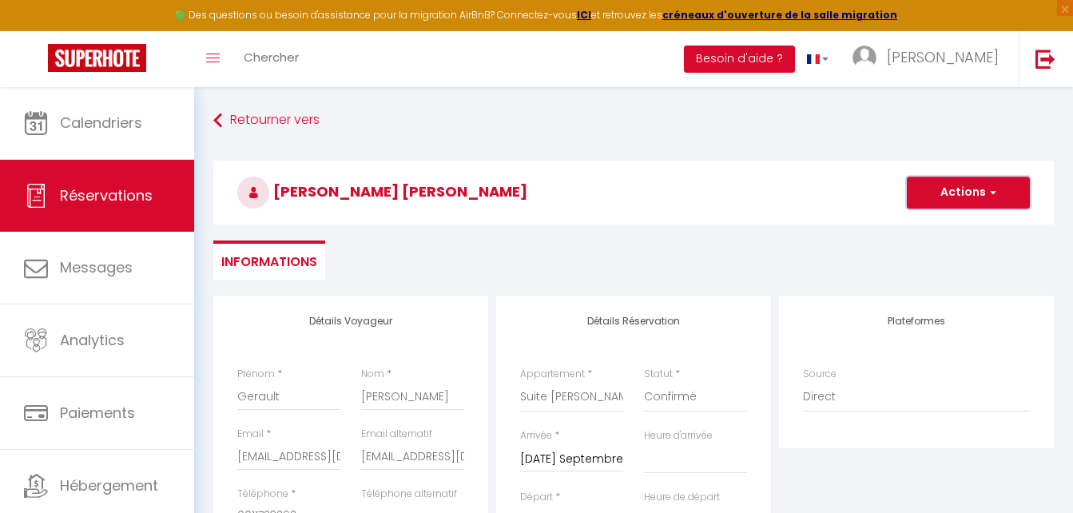
click at [971, 192] on button "Actions" at bounding box center [968, 193] width 123 height 32
click at [951, 229] on link "Enregistrer" at bounding box center [952, 227] width 126 height 21
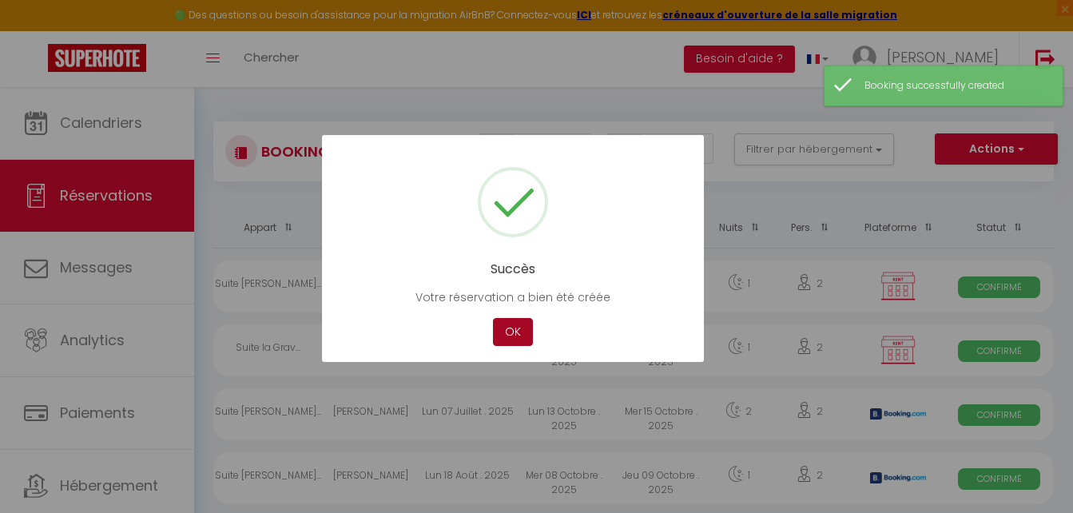
click at [512, 331] on button "OK" at bounding box center [513, 332] width 40 height 28
